Goal: Information Seeking & Learning: Learn about a topic

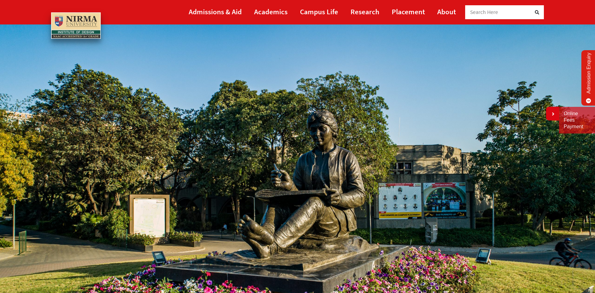
click at [228, 10] on link "Admissions & Aid" at bounding box center [215, 12] width 53 height 14
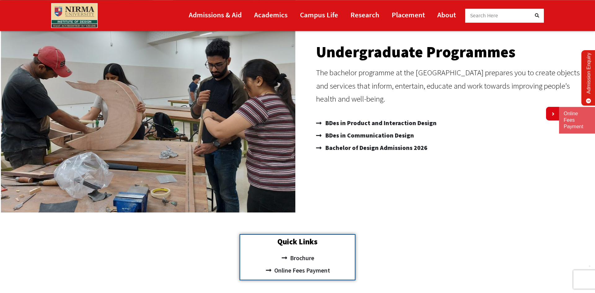
scroll to position [105, 0]
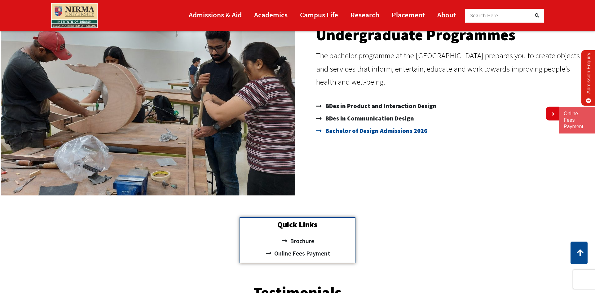
click at [363, 131] on span "Bachelor of Design Admissions 2026" at bounding box center [376, 131] width 104 height 12
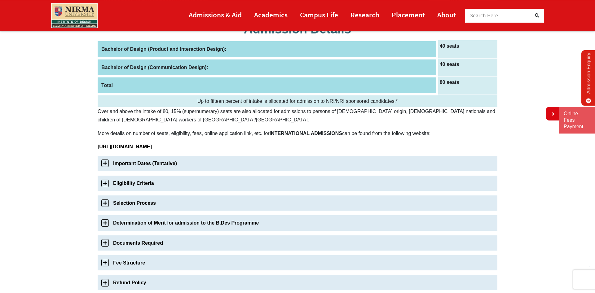
scroll to position [105, 0]
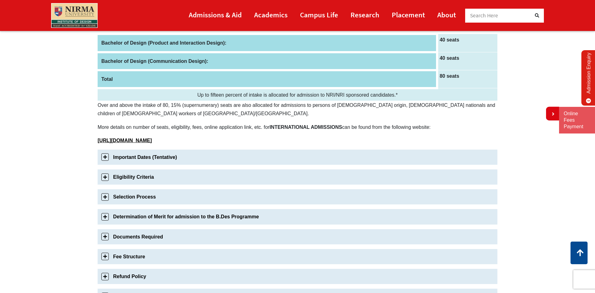
click at [139, 157] on link "Important Dates (Tentative)" at bounding box center [298, 157] width 400 height 15
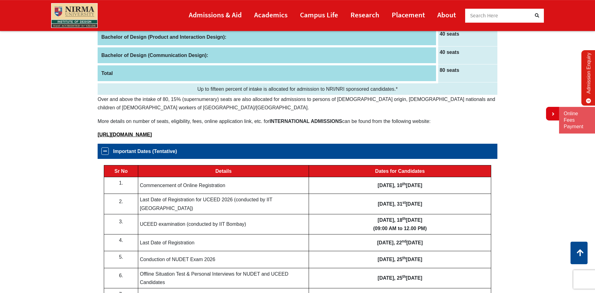
scroll to position [0, 0]
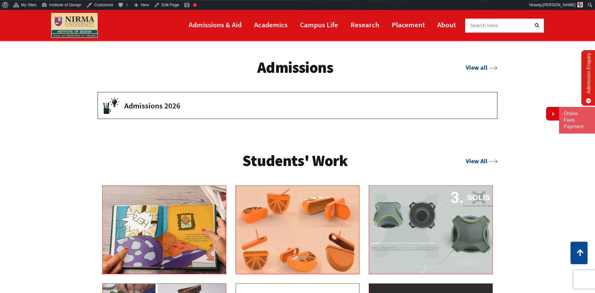
scroll to position [1054, 0]
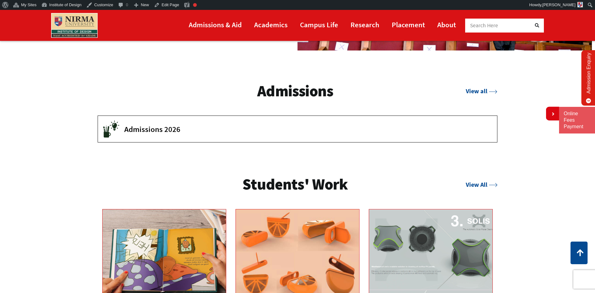
click at [169, 129] on span "Admissions 2026" at bounding box center [306, 129] width 364 height 9
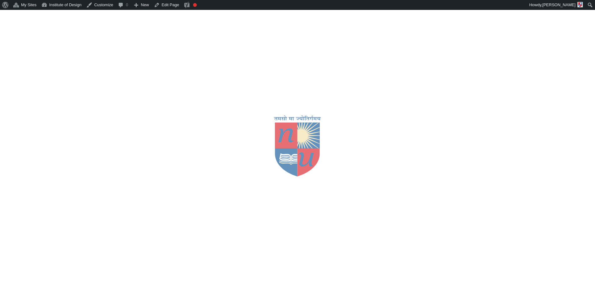
scroll to position [1054, 0]
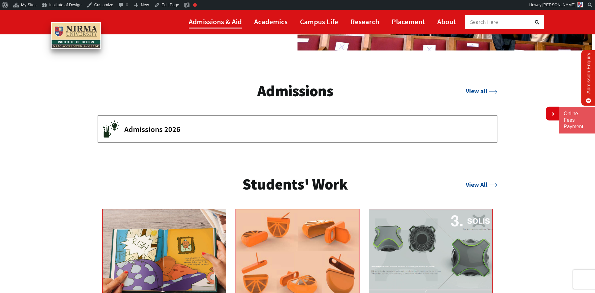
click at [236, 23] on link "Admissions & Aid" at bounding box center [215, 22] width 53 height 14
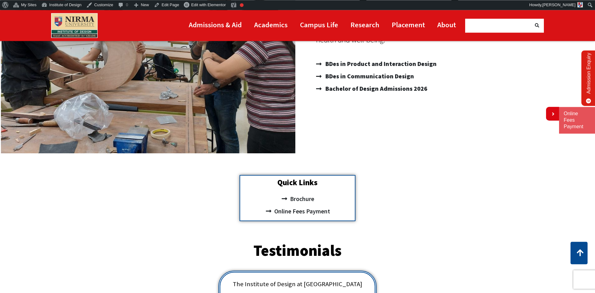
scroll to position [158, 0]
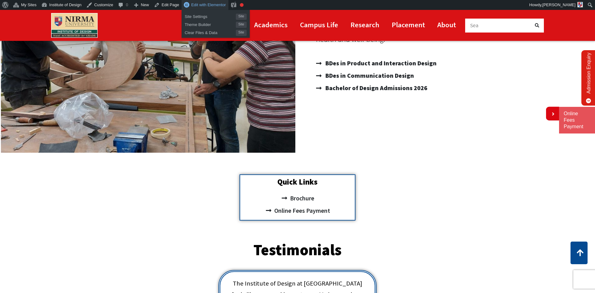
click at [194, 7] on span "Edit with Elementor" at bounding box center [208, 4] width 35 height 5
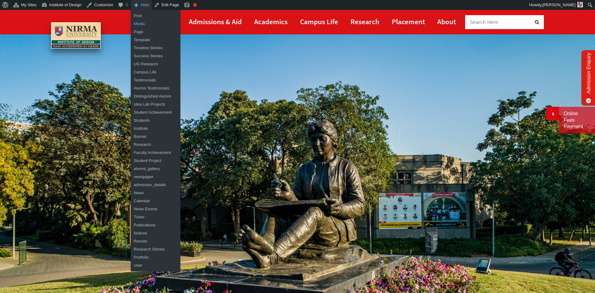
click at [143, 24] on link "Media" at bounding box center [156, 24] width 50 height 8
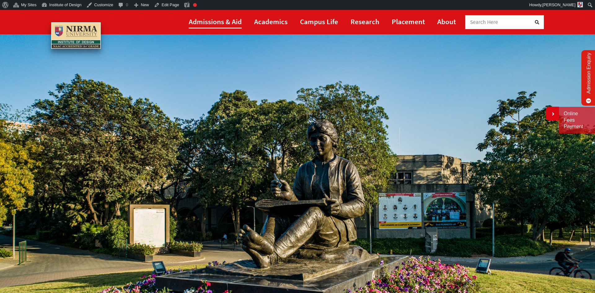
click at [210, 23] on link "Admissions & Aid" at bounding box center [215, 22] width 53 height 14
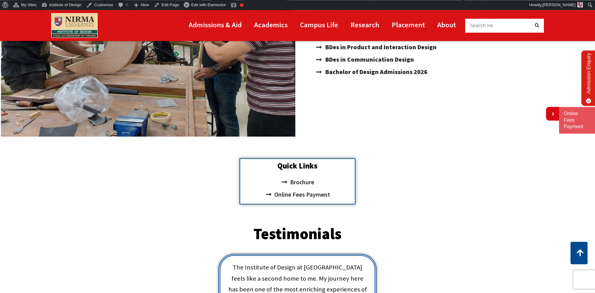
scroll to position [105, 0]
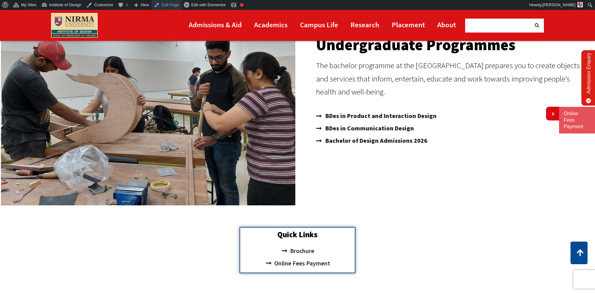
click at [167, 6] on link "Edit Page" at bounding box center [167, 5] width 30 height 10
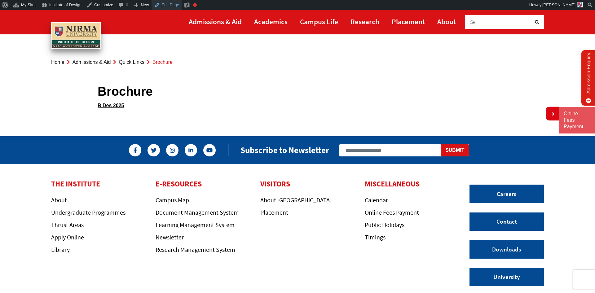
click at [163, 6] on link "Edit Page" at bounding box center [167, 5] width 30 height 10
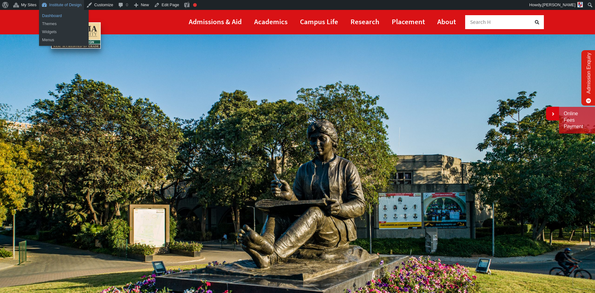
click at [54, 15] on link "Dashboard" at bounding box center [64, 16] width 50 height 8
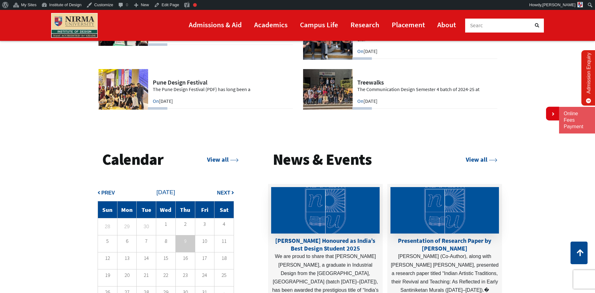
scroll to position [1783, 0]
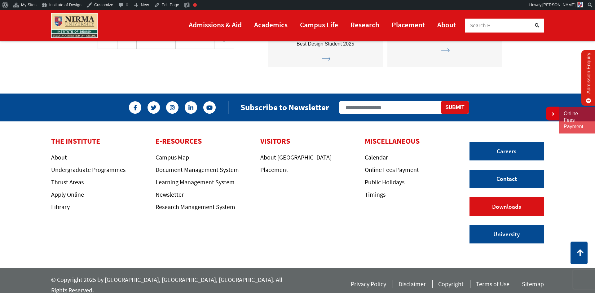
click at [503, 206] on link "Downloads" at bounding box center [507, 206] width 74 height 19
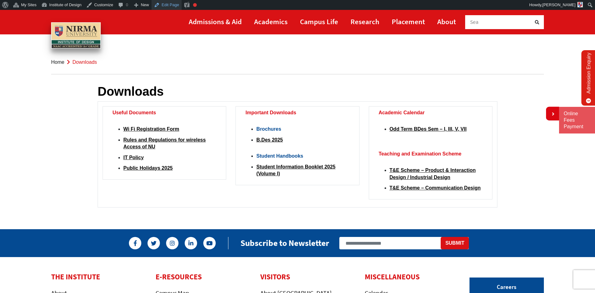
click at [162, 4] on link "Edit Page" at bounding box center [167, 5] width 30 height 10
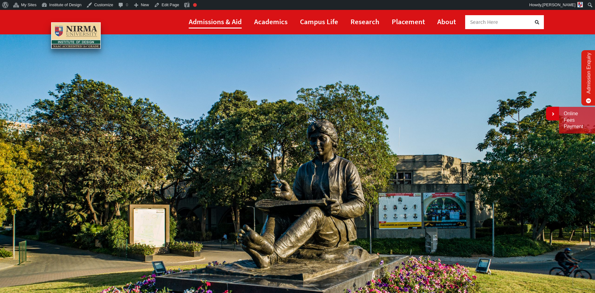
click at [225, 23] on link "Admissions & Aid" at bounding box center [215, 22] width 53 height 14
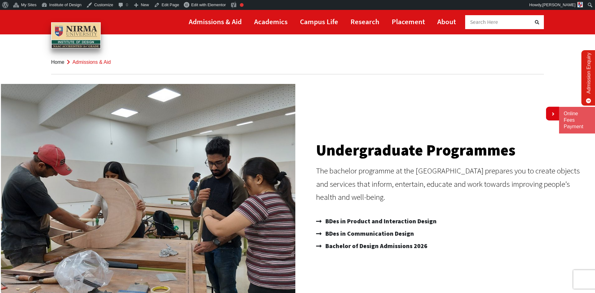
scroll to position [105, 0]
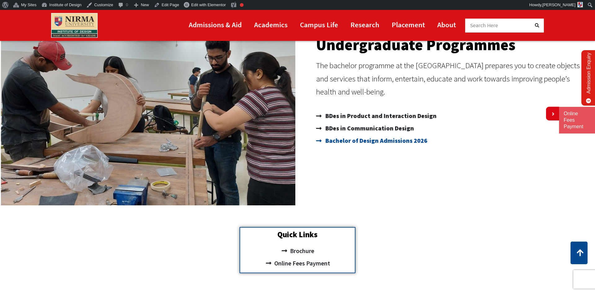
click at [370, 139] on span "Bachelor of Design Admissions 2026" at bounding box center [376, 141] width 104 height 12
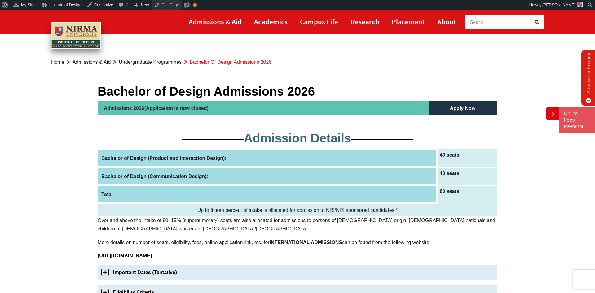
click at [165, 6] on link "Edit Page" at bounding box center [167, 5] width 30 height 10
